Goal: Find specific page/section: Find specific page/section

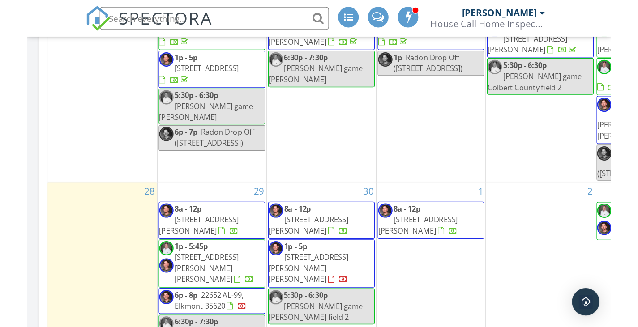
scroll to position [170, 201]
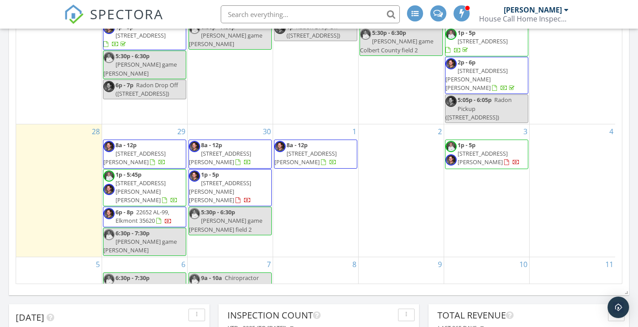
paste input "(256) 740-7015"
click at [245, 15] on input "(256) 740-7015" at bounding box center [310, 14] width 179 height 18
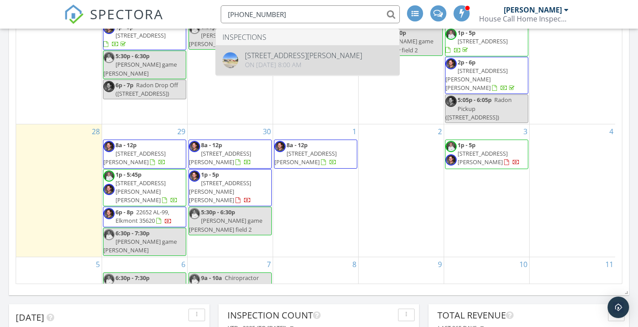
type input "256-740-7015"
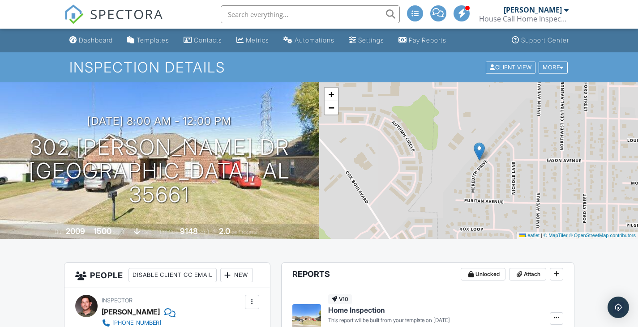
click at [80, 18] on img at bounding box center [74, 14] width 20 height 20
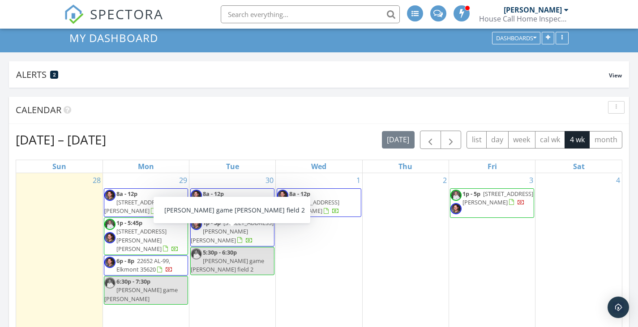
scroll to position [45, 0]
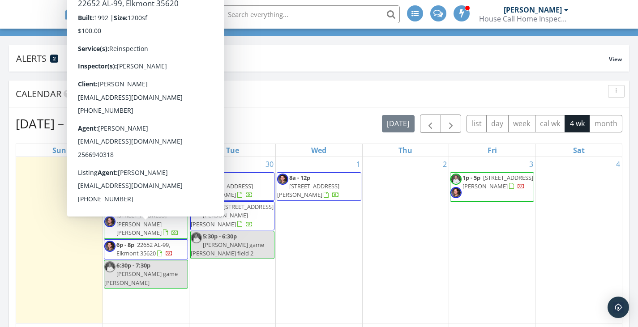
click at [437, 15] on span at bounding box center [438, 13] width 9 height 8
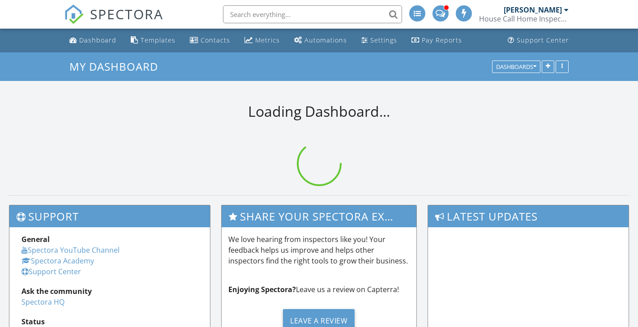
click at [439, 14] on span at bounding box center [440, 13] width 9 height 8
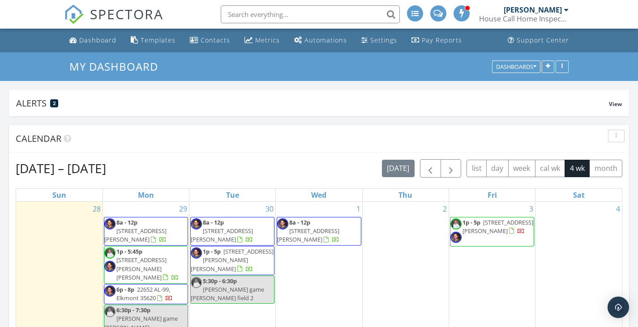
scroll to position [45, 0]
